Goal: Check status: Check status

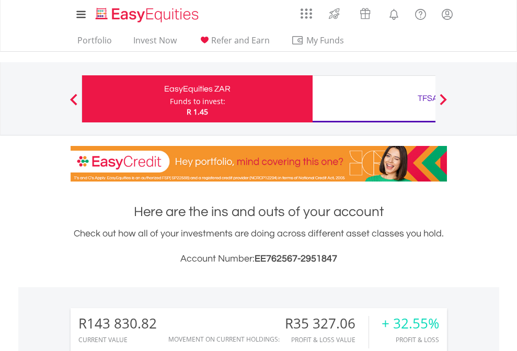
scroll to position [100, 164]
click at [170, 99] on div "Funds to invest:" at bounding box center [197, 101] width 55 height 10
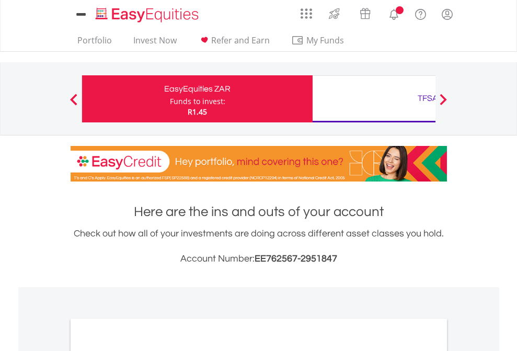
scroll to position [628, 0]
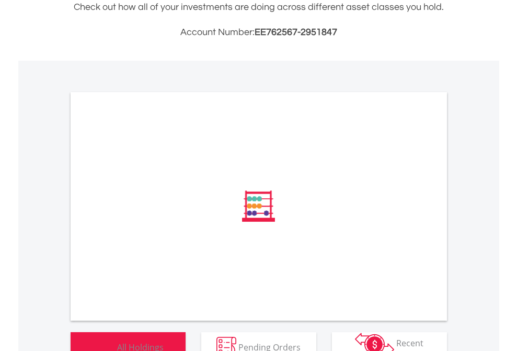
click at [117, 341] on span "All Holdings" at bounding box center [140, 346] width 47 height 11
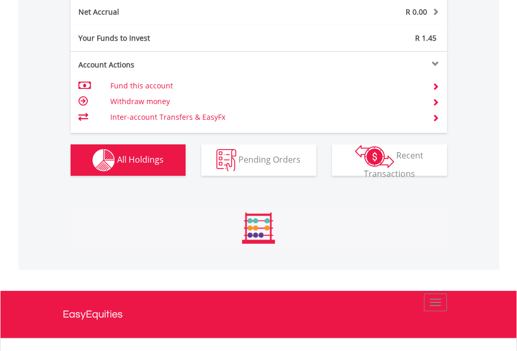
scroll to position [100, 164]
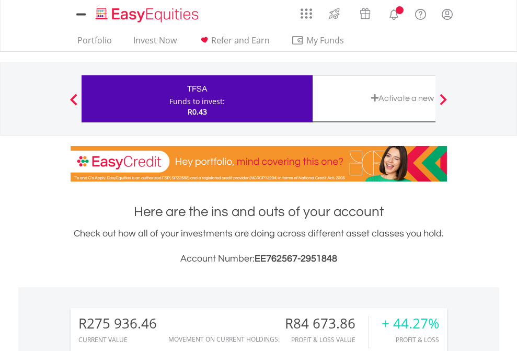
scroll to position [780, 0]
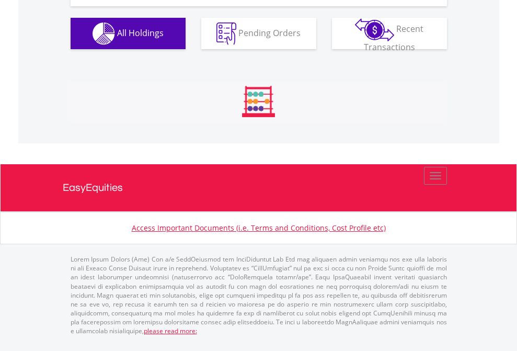
scroll to position [1162, 0]
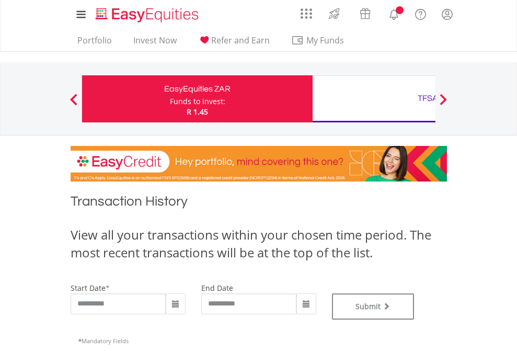
scroll to position [424, 0]
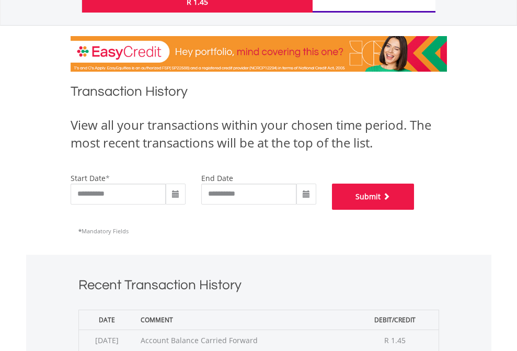
click at [414, 210] on button "Submit" at bounding box center [373, 196] width 83 height 26
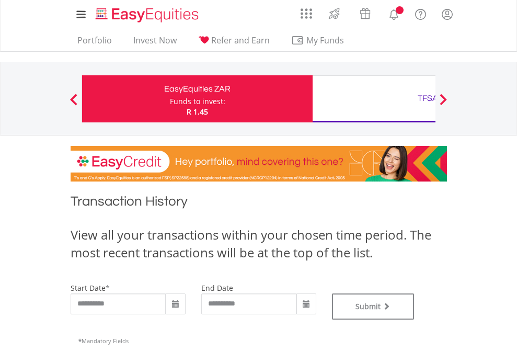
click at [374, 99] on div "TFSA" at bounding box center [428, 98] width 218 height 15
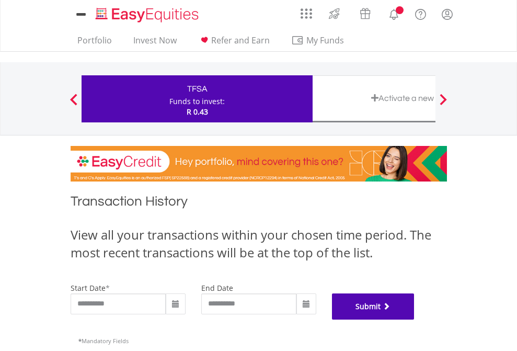
click at [414, 319] on button "Submit" at bounding box center [373, 306] width 83 height 26
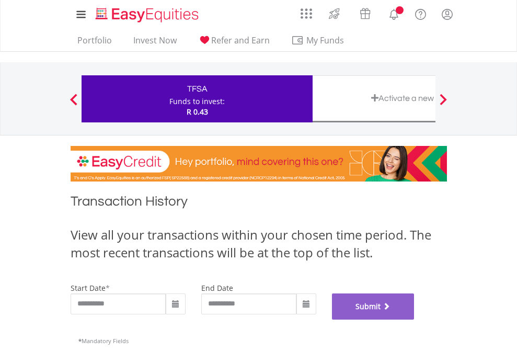
scroll to position [424, 0]
